Goal: Task Accomplishment & Management: Manage account settings

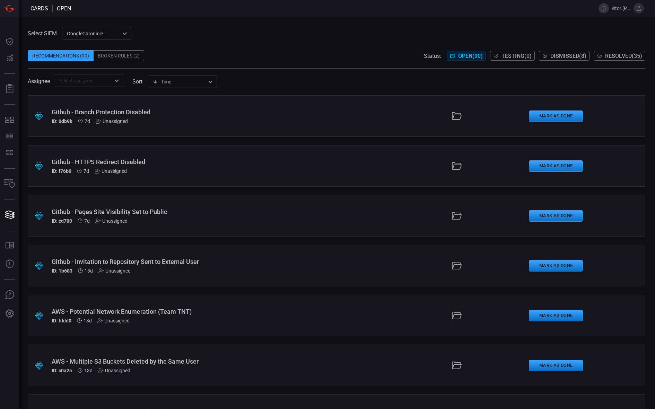
click at [640, 6] on icon at bounding box center [638, 8] width 6 height 6
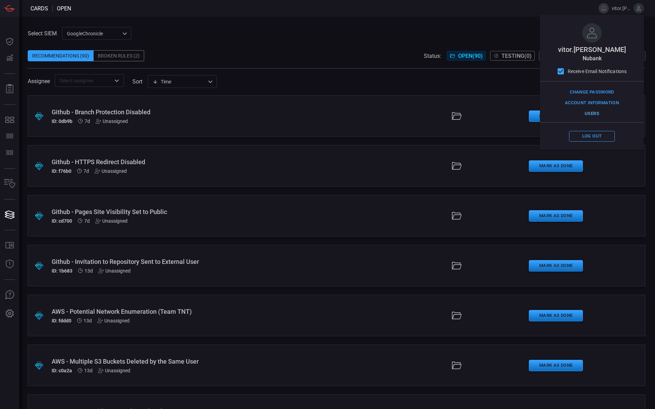
click at [596, 112] on button "Users" at bounding box center [592, 113] width 46 height 11
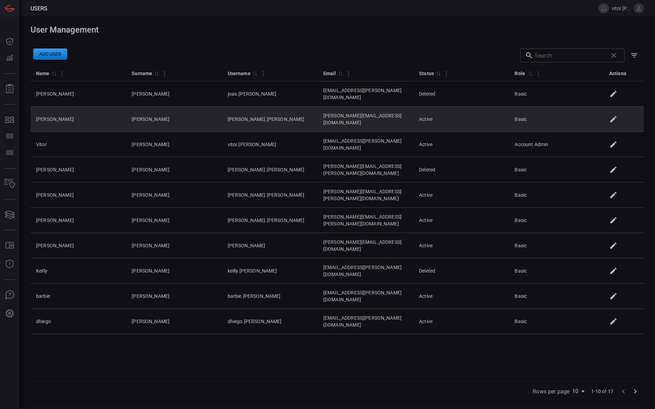
click at [194, 112] on td "[PERSON_NAME]" at bounding box center [174, 119] width 96 height 25
click at [616, 107] on td at bounding box center [624, 119] width 39 height 25
click at [615, 116] on icon at bounding box center [613, 119] width 6 height 6
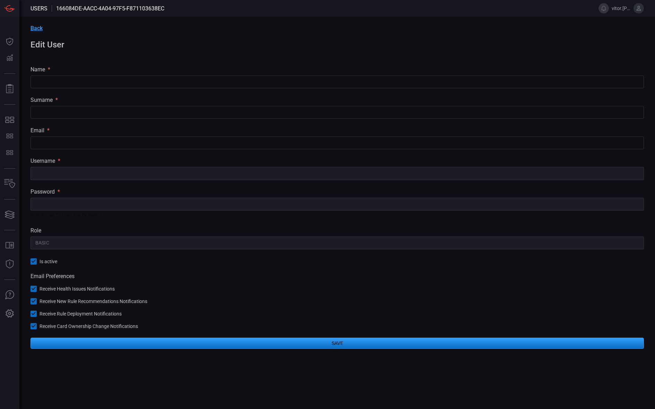
type input "[PERSON_NAME]"
type input "[PERSON_NAME][EMAIL_ADDRESS][DOMAIN_NAME]"
type input "[PERSON_NAME].[PERSON_NAME]"
type input "Basic"
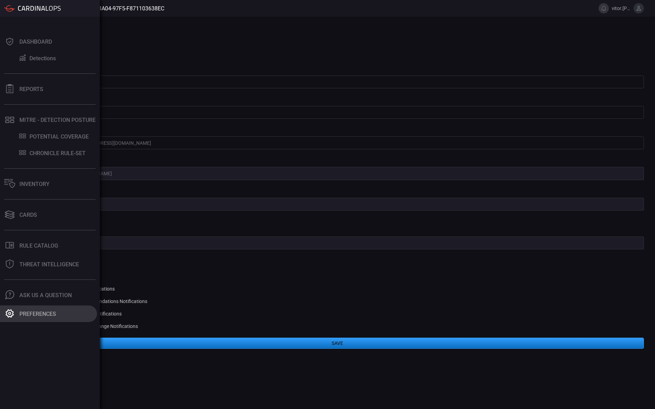
click at [9, 308] on button "Preferences" at bounding box center [48, 314] width 97 height 17
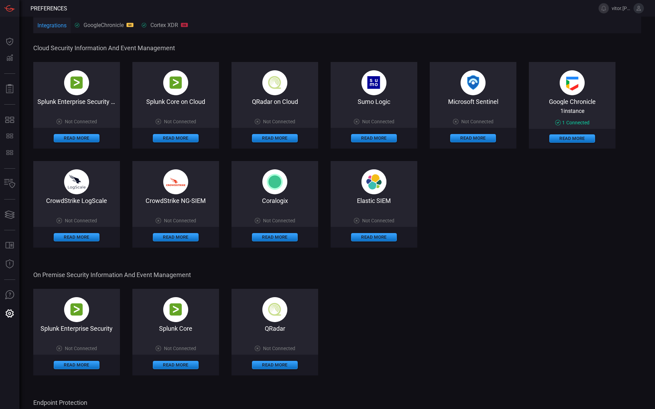
click at [634, 5] on button at bounding box center [638, 8] width 10 height 10
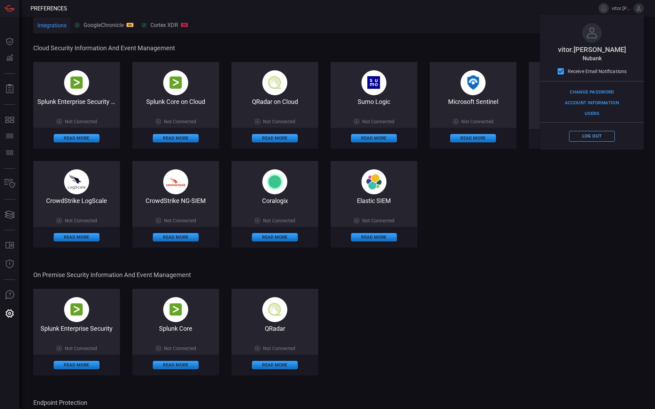
click at [591, 137] on button "Log out" at bounding box center [592, 136] width 46 height 11
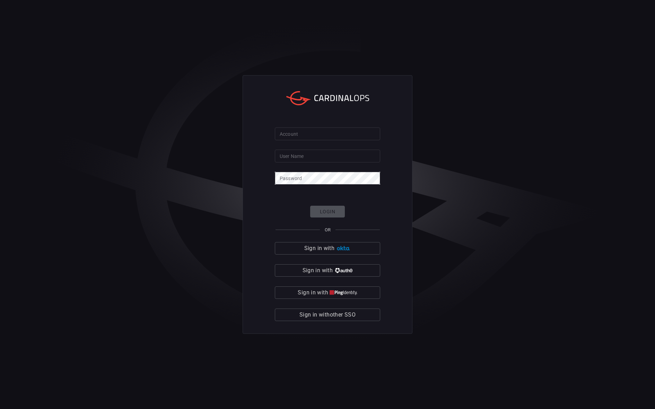
click at [340, 136] on input "Account" at bounding box center [327, 133] width 105 height 13
type input "nubank"
type input "vitor.[PERSON_NAME]"
click button "Login" at bounding box center [327, 212] width 35 height 12
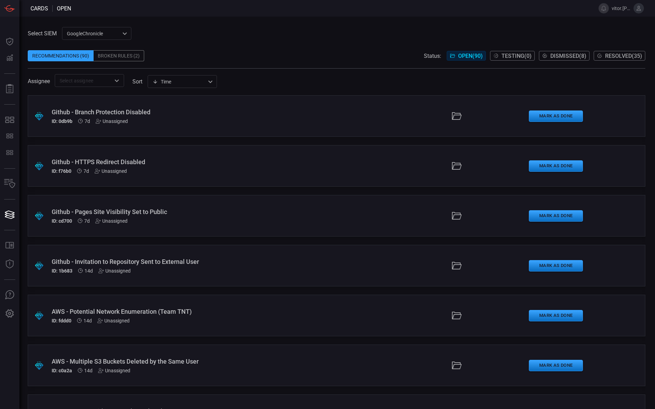
click at [637, 12] on button at bounding box center [638, 8] width 10 height 10
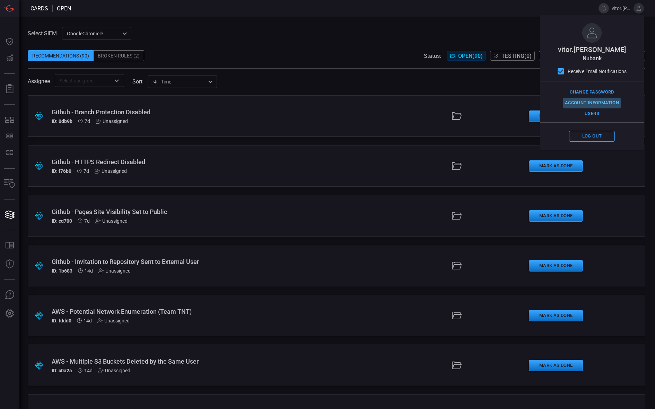
click at [592, 100] on button "Account Information" at bounding box center [592, 103] width 58 height 11
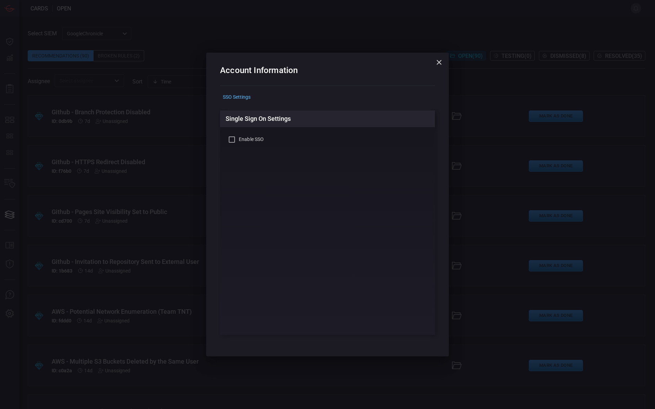
click at [440, 66] on icon "button" at bounding box center [439, 62] width 8 height 8
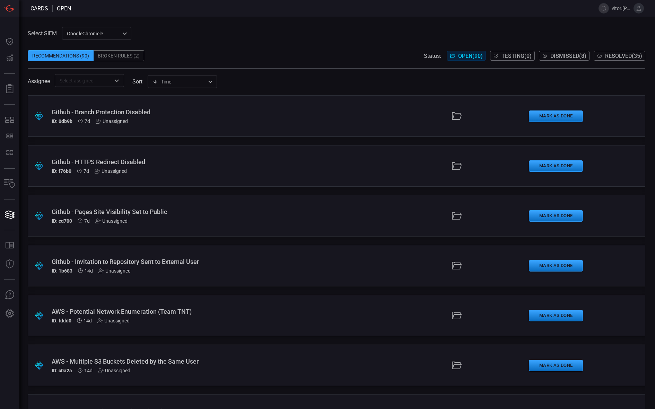
click at [634, 7] on button at bounding box center [638, 8] width 10 height 10
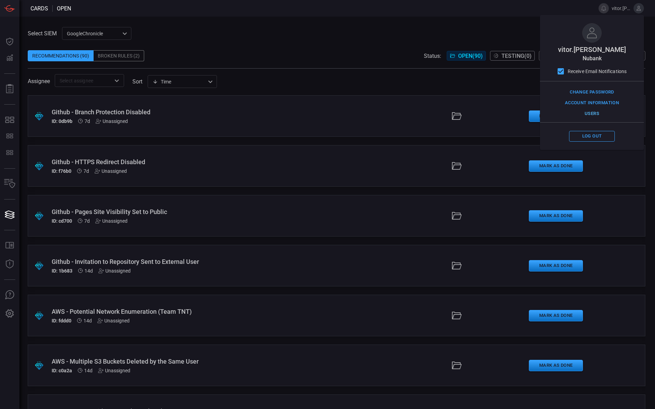
click at [591, 112] on button "Users" at bounding box center [592, 113] width 46 height 11
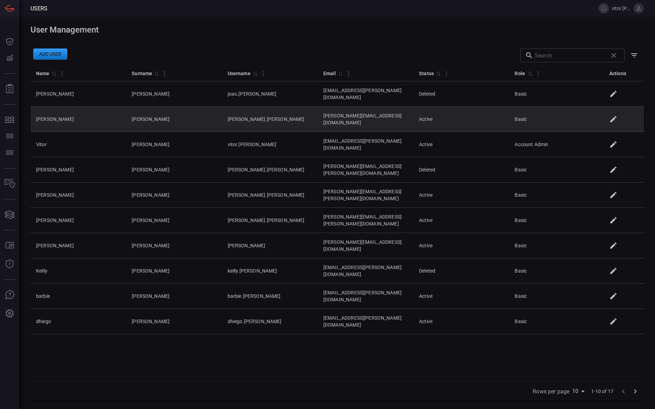
click at [614, 116] on icon at bounding box center [613, 119] width 6 height 6
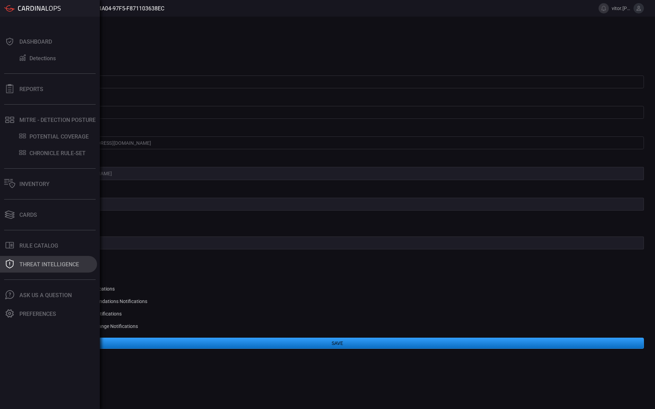
click at [11, 270] on button "Threat Intelligence" at bounding box center [48, 264] width 97 height 17
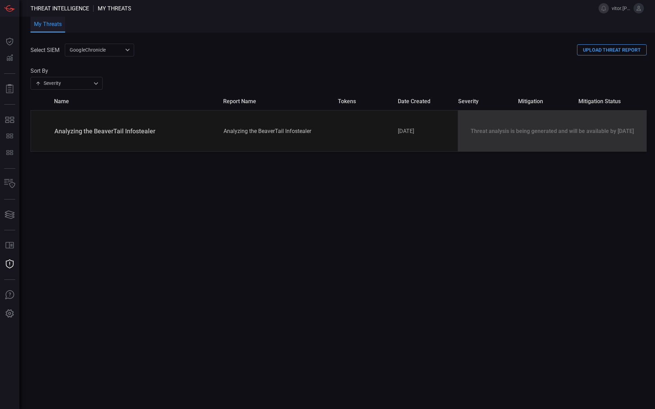
click at [492, 130] on div "Threat analysis is being generated and will be available by [DATE]" at bounding box center [552, 131] width 188 height 41
click at [476, 133] on div "Threat analysis is being generated and will be available by [DATE]" at bounding box center [552, 131] width 188 height 41
click at [270, 132] on div "Analyzing the BeaverTail Infostealer" at bounding box center [277, 131] width 109 height 7
click at [542, 38] on div "Select SIEM GoogleChronicle ae2e4730-8b47-46ab-a7e6-72751ae97700 ​ UPLOAD THREA…" at bounding box center [342, 221] width 624 height 375
